Goal: Information Seeking & Learning: Check status

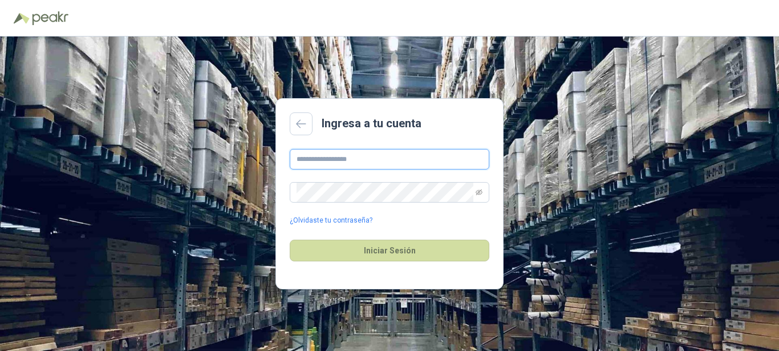
click at [387, 161] on input "text" at bounding box center [390, 159] width 200 height 21
type input "**********"
click at [480, 193] on icon "eye-invisible" at bounding box center [479, 193] width 2 height 2
click at [480, 193] on icon "eye" at bounding box center [479, 192] width 3 height 3
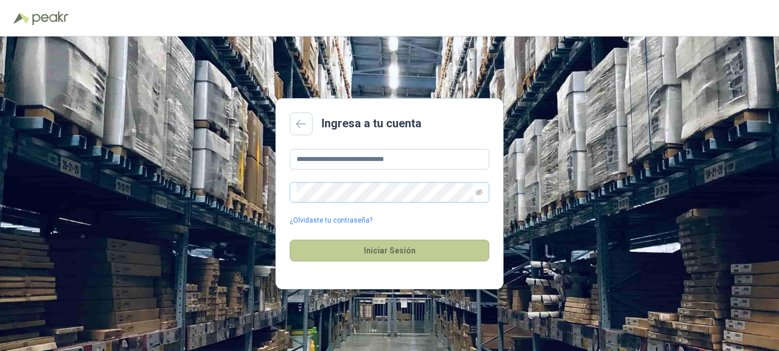
click at [407, 258] on button "Iniciar Sesión" at bounding box center [390, 251] width 200 height 22
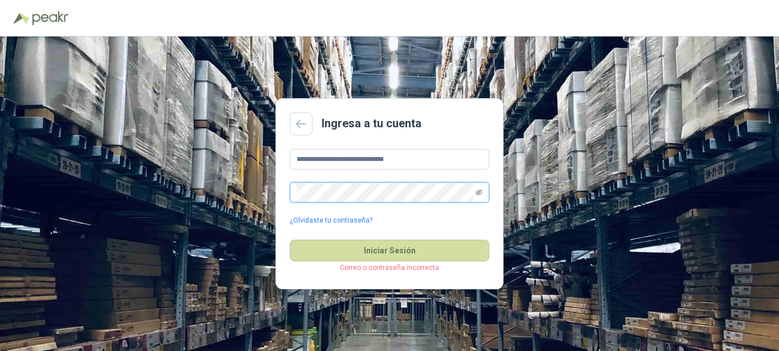
click at [478, 189] on icon "eye-invisible" at bounding box center [479, 192] width 7 height 7
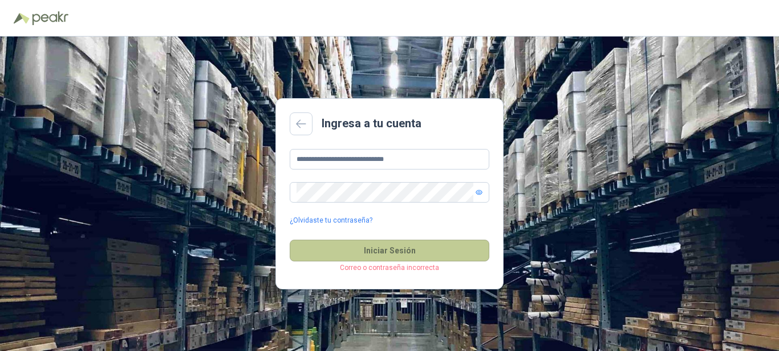
click at [383, 254] on button "Iniciar Sesión" at bounding box center [390, 251] width 200 height 22
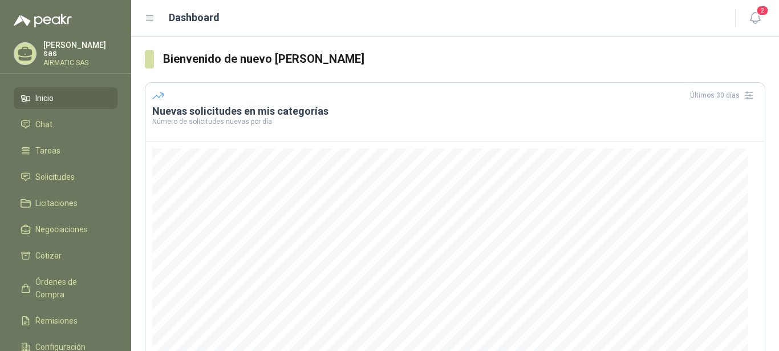
click at [77, 63] on div "Carolina García sas AIRMATIC SAS" at bounding box center [66, 53] width 104 height 25
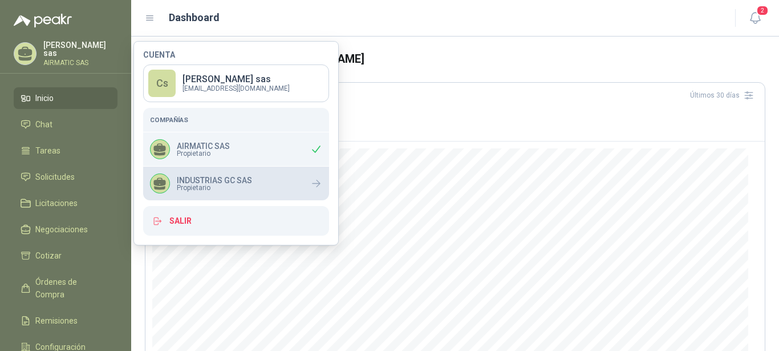
click at [245, 182] on p "INDUSTRIAS GC SAS" at bounding box center [214, 180] width 75 height 8
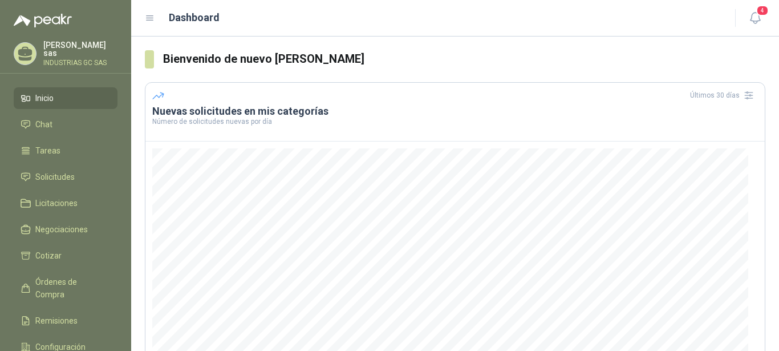
click at [58, 92] on li "Inicio" at bounding box center [66, 98] width 90 height 13
click at [67, 166] on link "Solicitudes" at bounding box center [66, 177] width 104 height 22
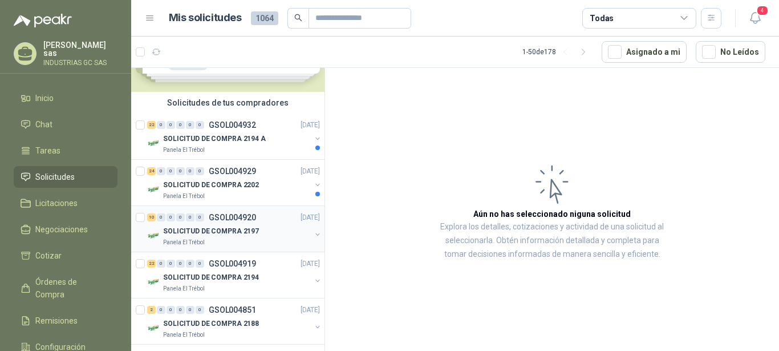
scroll to position [58, 0]
click at [275, 170] on div "24 0 0 0 0 0 GSOL004929 [DATE]" at bounding box center [234, 172] width 175 height 14
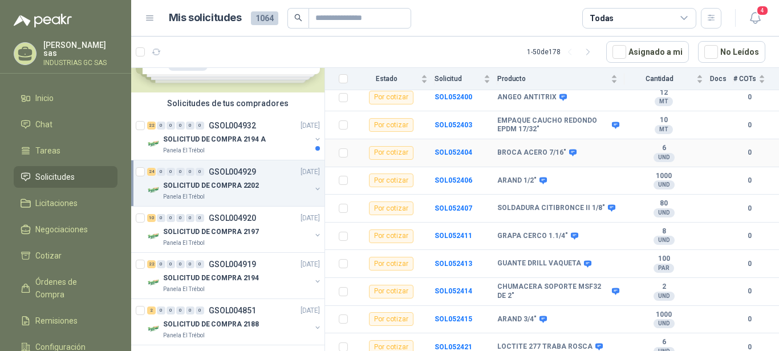
scroll to position [543, 0]
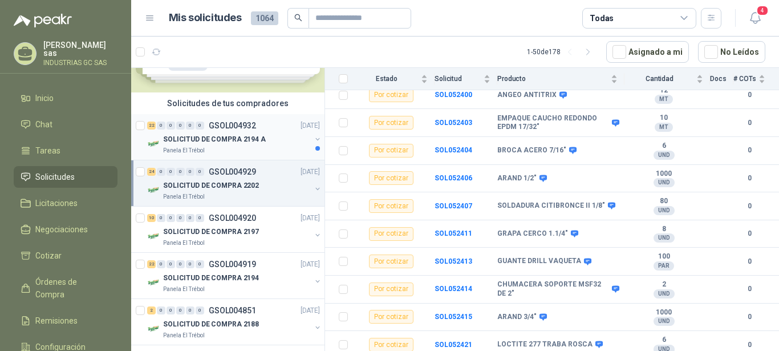
click at [258, 132] on div "22 0 0 0 0 0 GSOL004932 [DATE]" at bounding box center [234, 126] width 175 height 14
